Goal: Find specific page/section: Find specific page/section

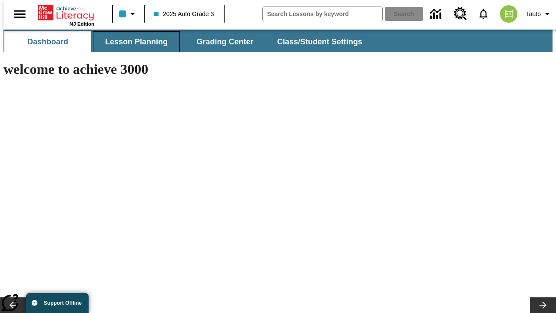
click at [133, 42] on span "Lesson Planning" at bounding box center [136, 42] width 63 height 10
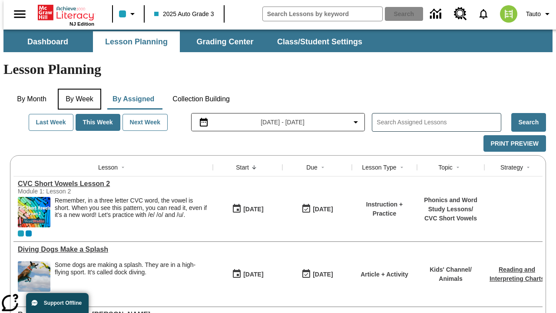
click at [78, 89] on button "By Week" at bounding box center [79, 99] width 43 height 21
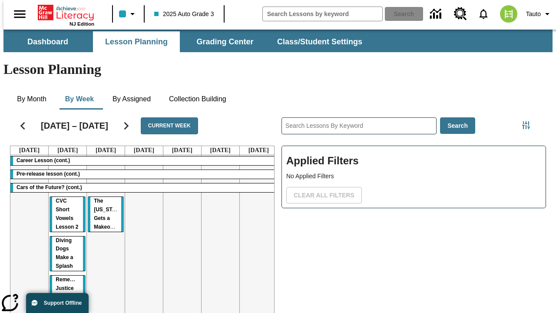
click at [255, 216] on tr "Career Lesson (cont.) Pre-release lesson (cont.) Cars of the Future? (cont.) CV…" at bounding box center [143, 248] width 267 height 187
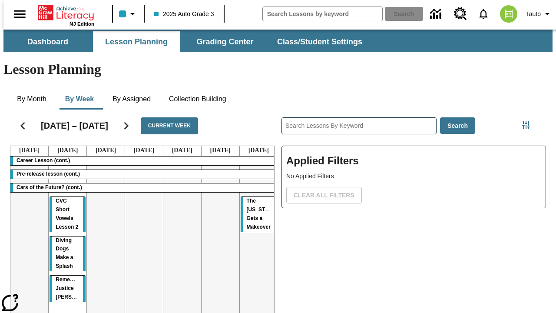
click at [247, 198] on span "The [US_STATE] Gets a Makeover" at bounding box center [262, 214] width 30 height 32
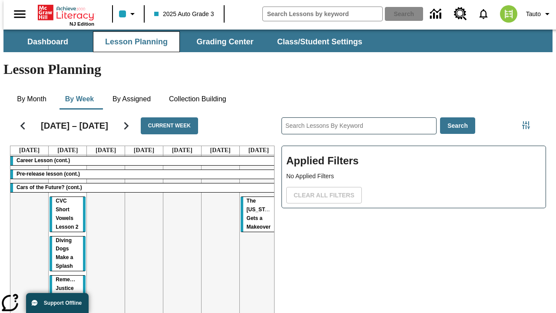
scroll to position [22, 0]
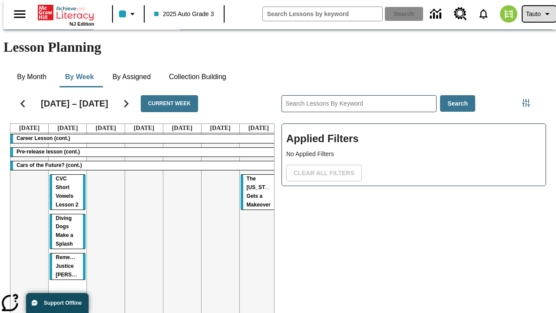
click at [534, 14] on span "Tauto" at bounding box center [533, 14] width 15 height 9
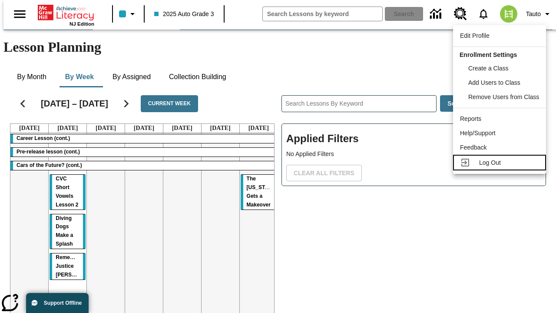
click at [501, 162] on span "Log Out" at bounding box center [490, 162] width 22 height 7
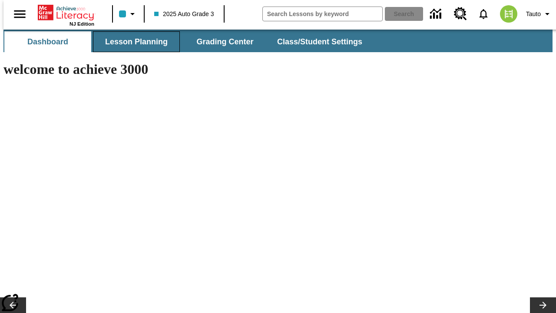
click at [133, 42] on span "Lesson Planning" at bounding box center [136, 42] width 63 height 10
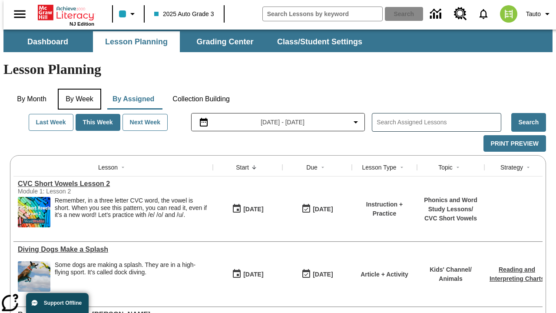
click at [78, 89] on button "By Week" at bounding box center [79, 99] width 43 height 21
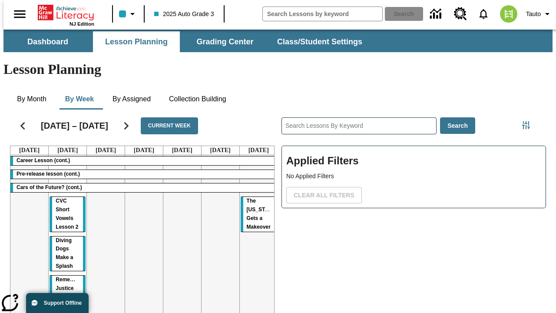
click at [102, 216] on tr "Career Lesson (cont.) Pre-release lesson (cont.) Cars of the Future? (cont.) CV…" at bounding box center [143, 248] width 267 height 187
